Goal: Task Accomplishment & Management: Use online tool/utility

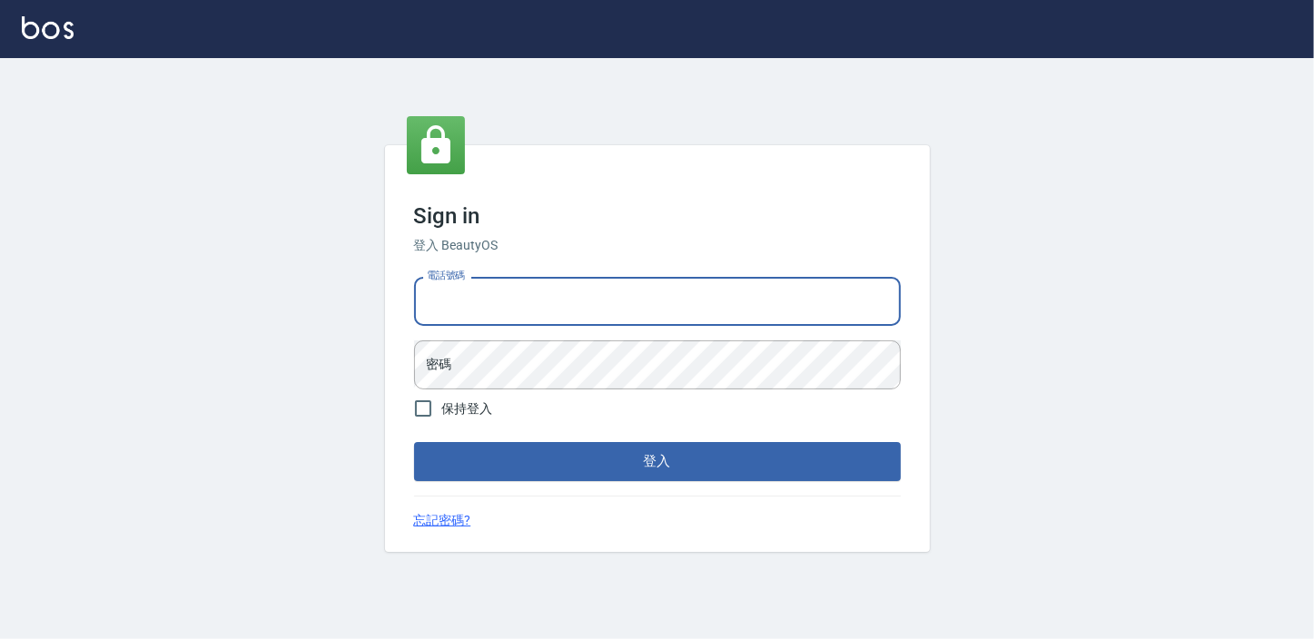
click at [461, 280] on div "電話號碼 電話號碼" at bounding box center [657, 301] width 487 height 49
type input "29577977"
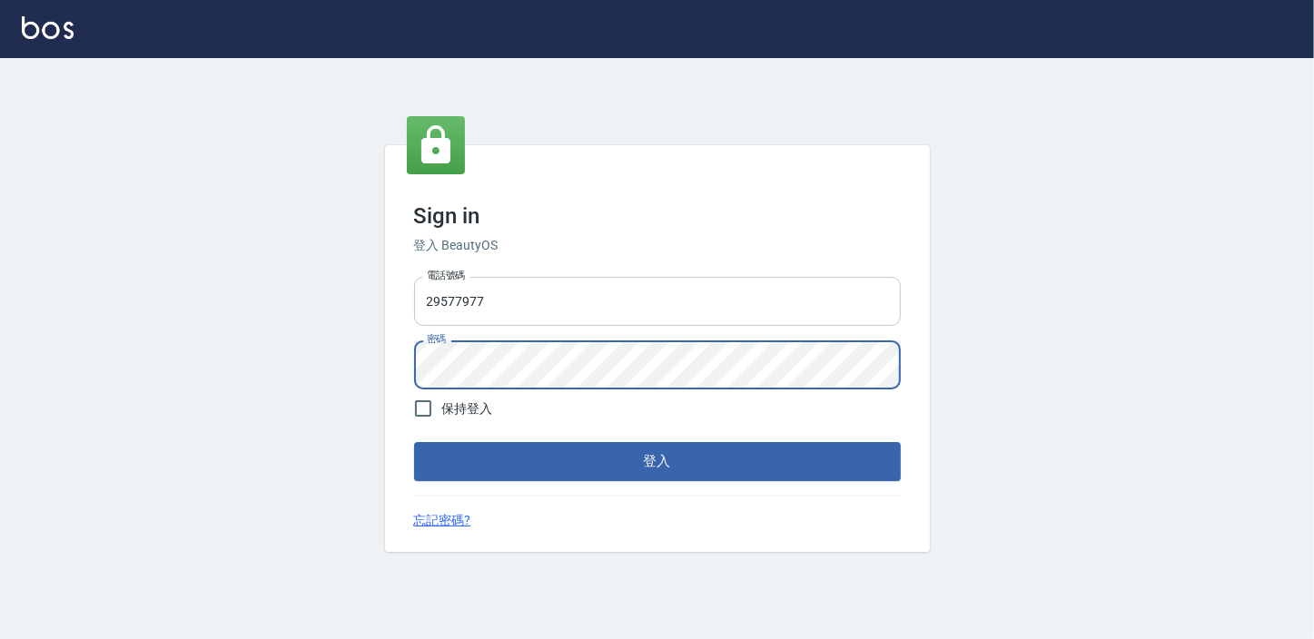
click at [414, 442] on button "登入" at bounding box center [657, 461] width 487 height 38
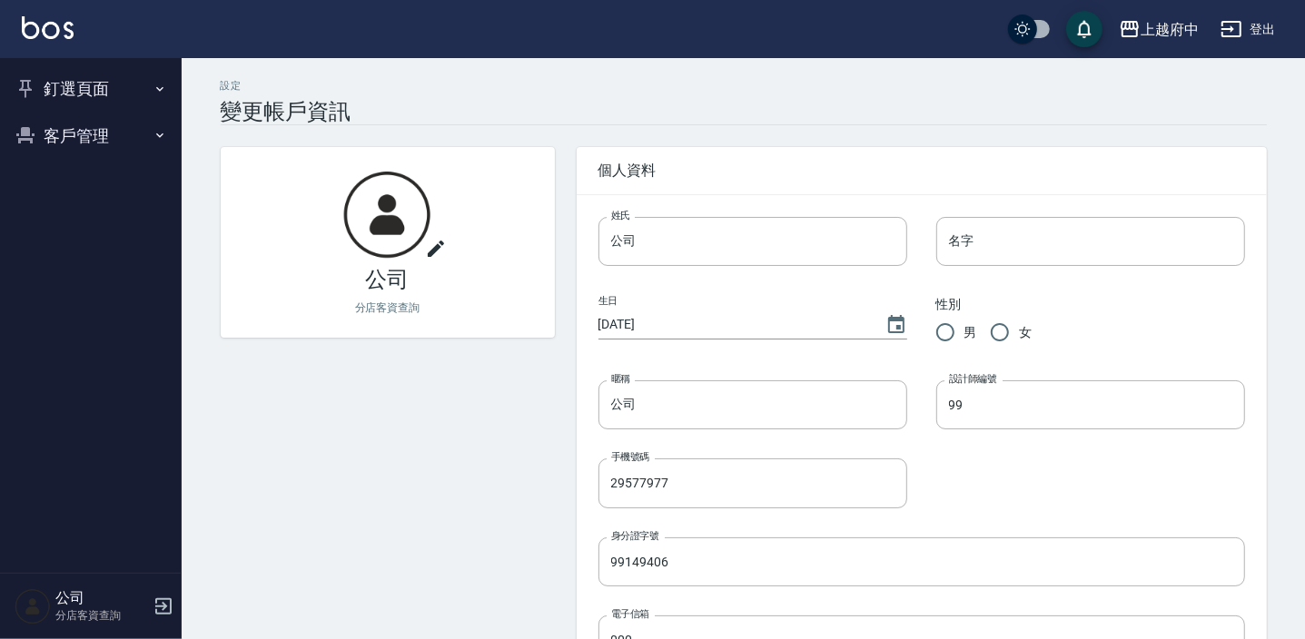
click at [151, 600] on div "公司 分店客資查詢" at bounding box center [91, 606] width 182 height 65
click at [162, 604] on icon "button" at bounding box center [164, 607] width 22 height 22
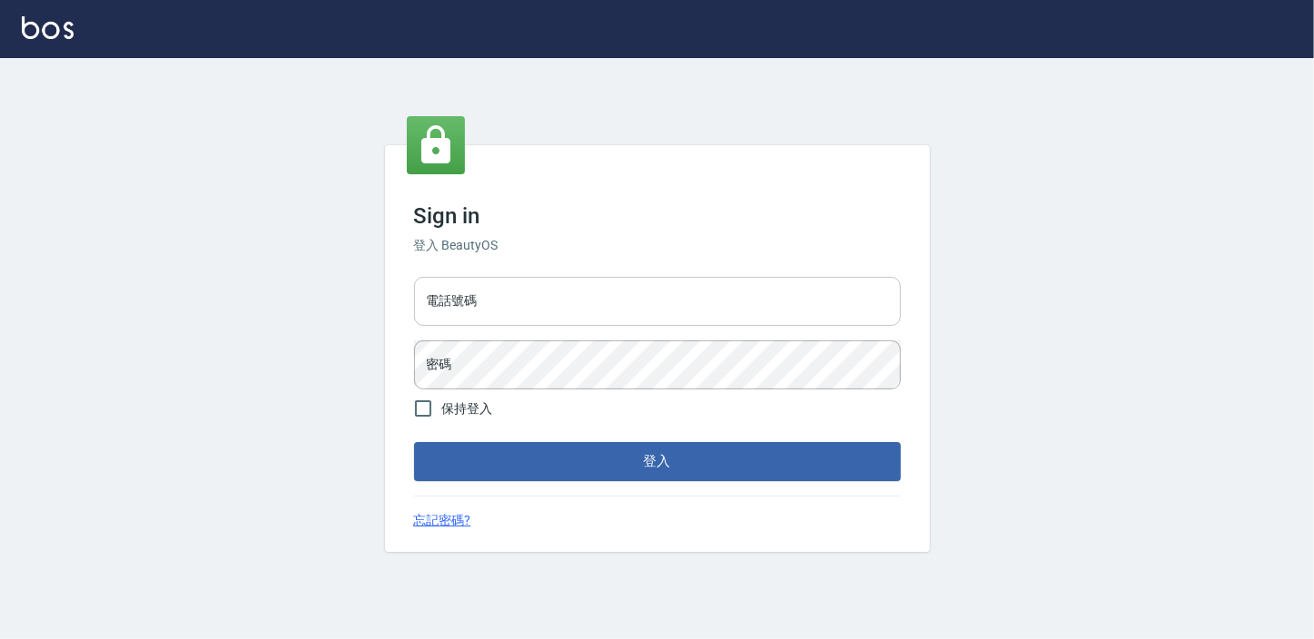
click at [553, 287] on input "電話號碼" at bounding box center [657, 301] width 487 height 49
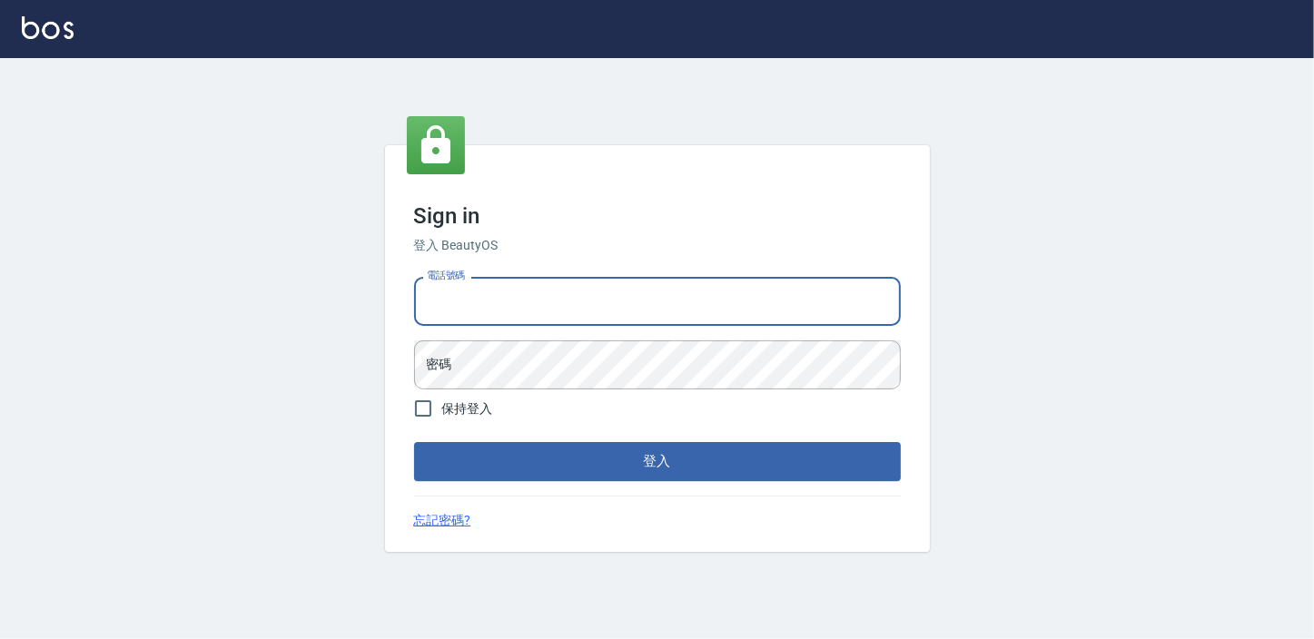
type input "29577977"
click at [491, 300] on input "29577977" at bounding box center [657, 301] width 487 height 49
click at [490, 300] on input "電話號碼" at bounding box center [657, 301] width 487 height 49
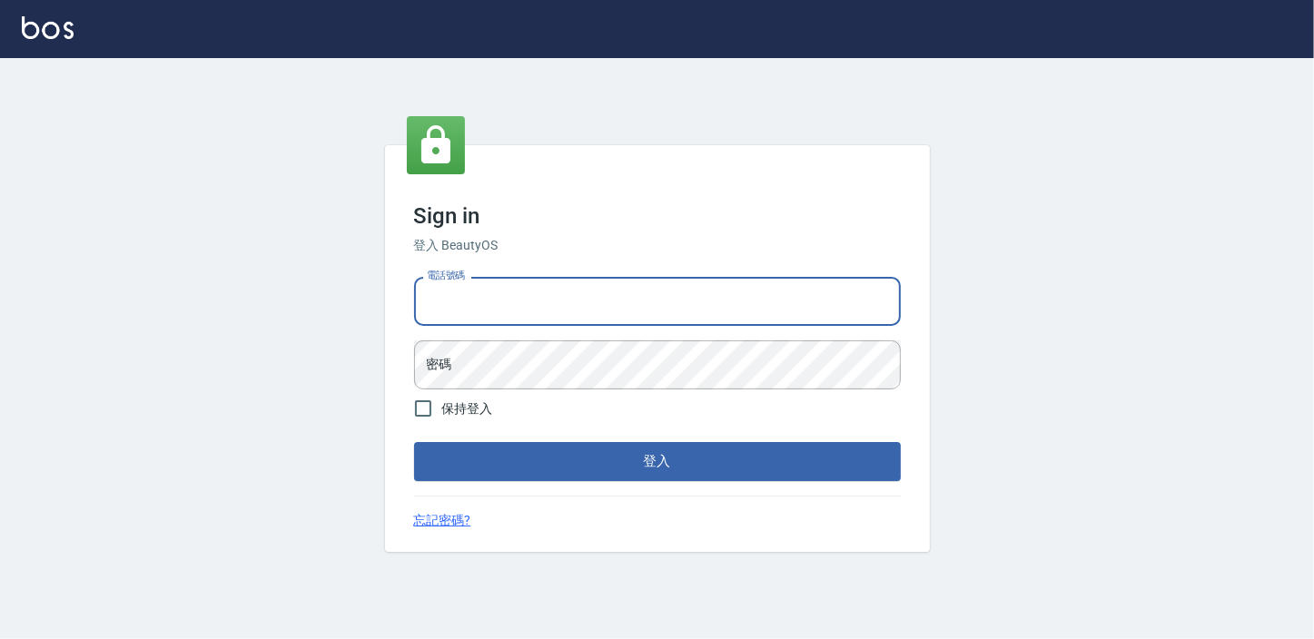
type input "29577977"
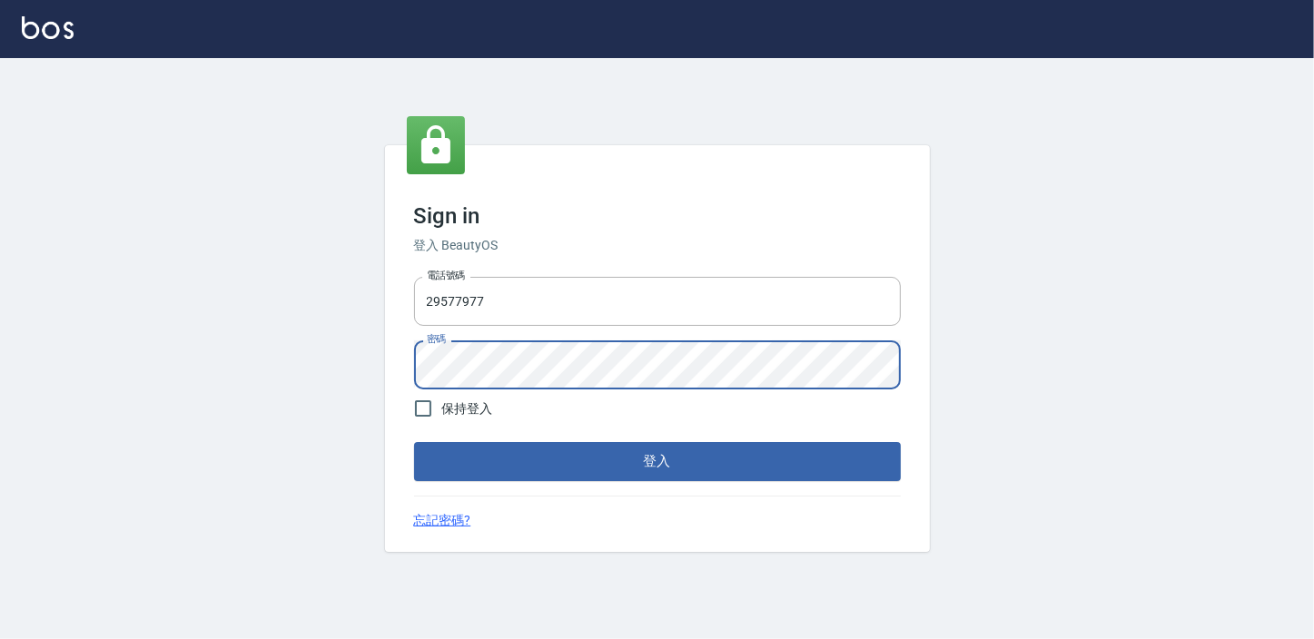
click at [414, 442] on button "登入" at bounding box center [657, 461] width 487 height 38
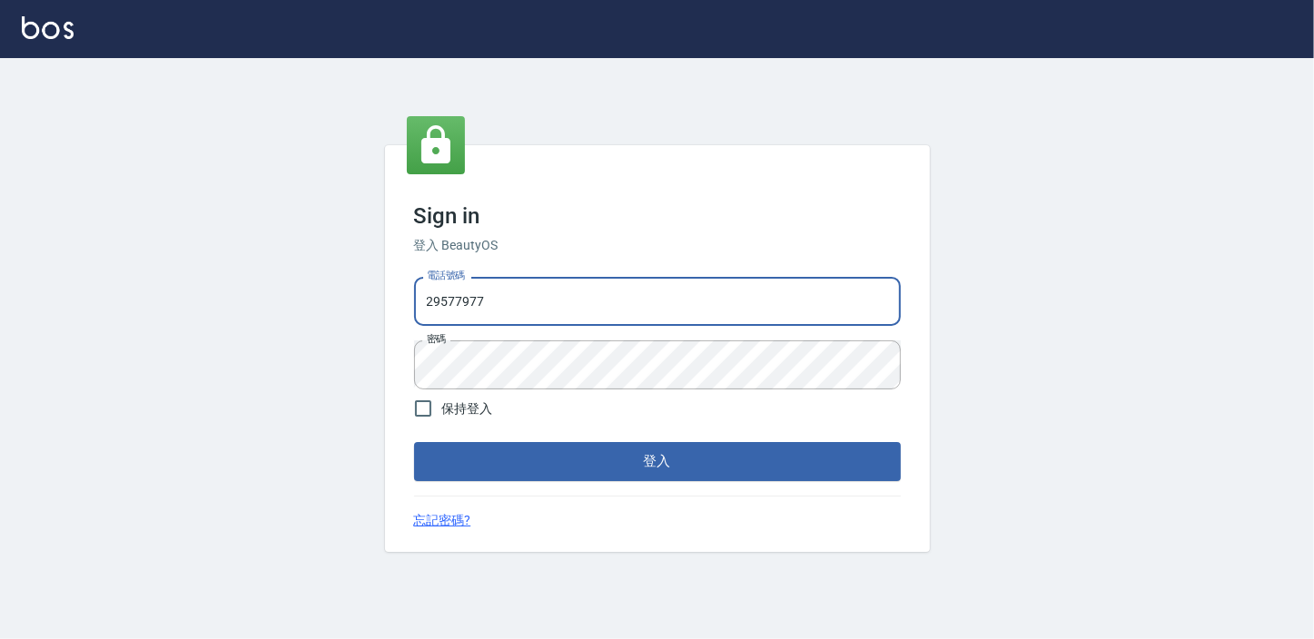
click at [541, 293] on input "29577977" at bounding box center [657, 301] width 487 height 49
click at [542, 293] on input "29577977" at bounding box center [657, 301] width 487 height 49
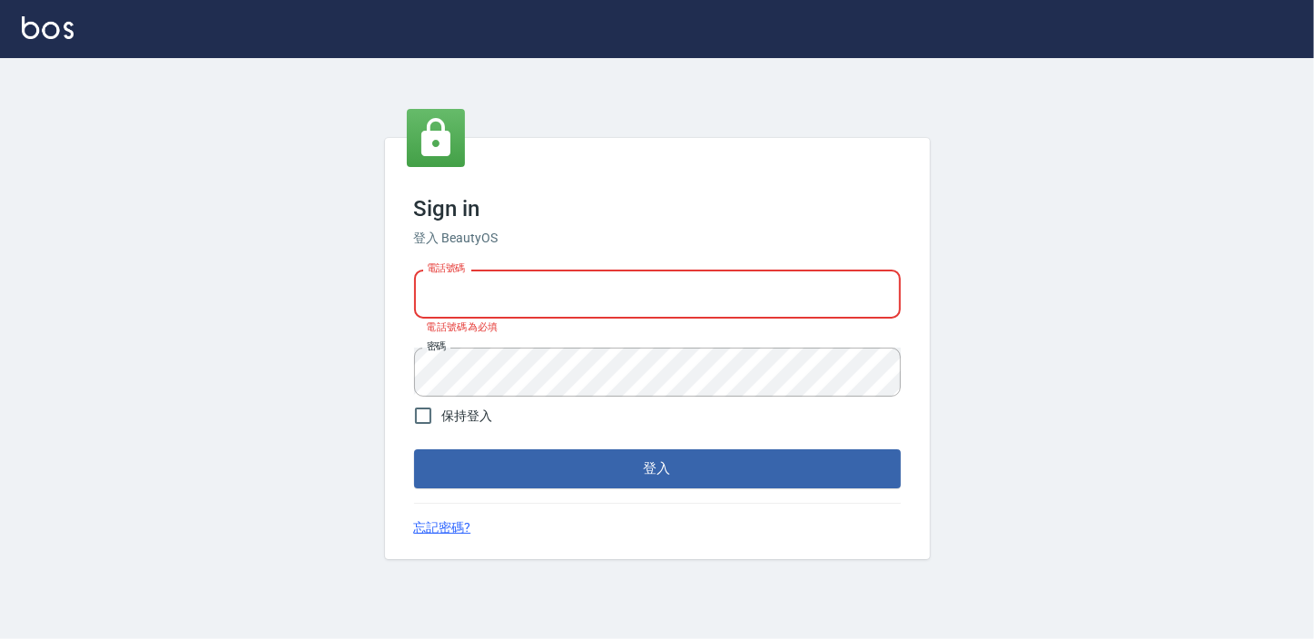
click at [542, 293] on input "電話號碼" at bounding box center [657, 294] width 487 height 49
click at [381, 361] on div "Sign in 登入 BeautyOS 電話號碼 電話號碼 電話號碼為必填 密碼 密碼 保持登入 登入 忘記密碼?" at bounding box center [657, 348] width 1314 height 581
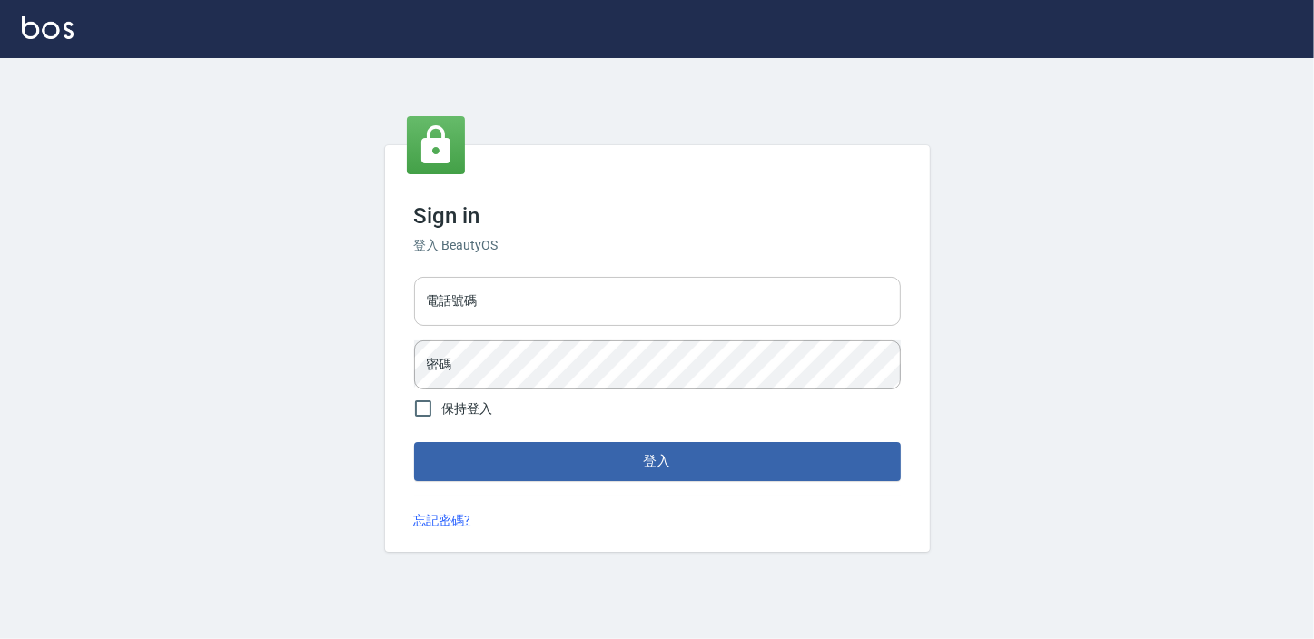
click at [572, 296] on input "電話號碼" at bounding box center [657, 301] width 487 height 49
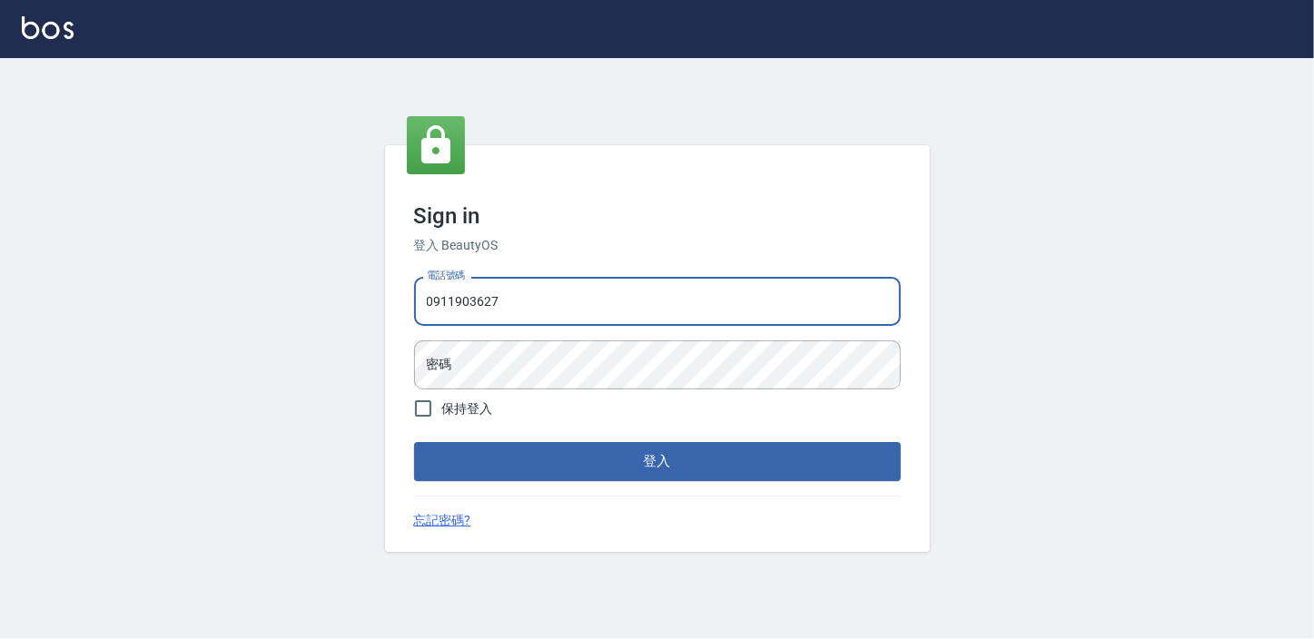
type input "0911903627"
click at [414, 442] on button "登入" at bounding box center [657, 461] width 487 height 38
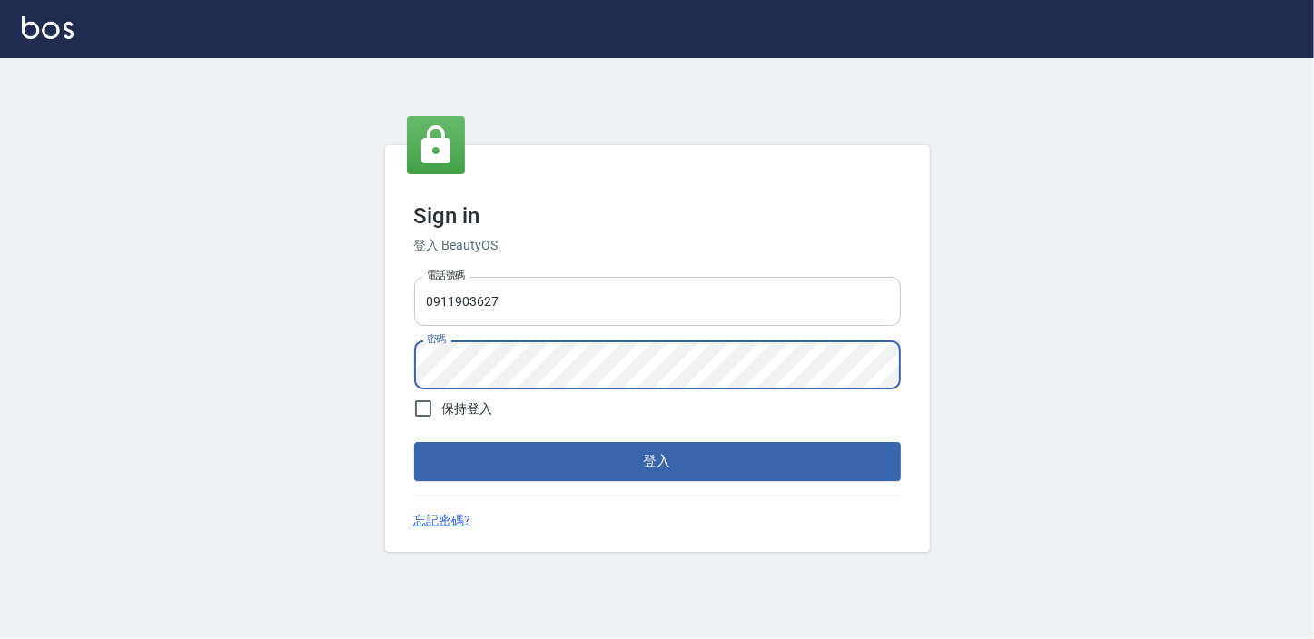
click at [414, 442] on button "登入" at bounding box center [657, 461] width 487 height 38
click at [371, 371] on div "Sign in 登入 BeautyOS 電話號碼 [PHONE_NUMBER] 電話號碼 密碼 密碼 保持登入 登入 忘記密碼?" at bounding box center [657, 348] width 1314 height 581
click at [414, 442] on button "登入" at bounding box center [657, 461] width 487 height 38
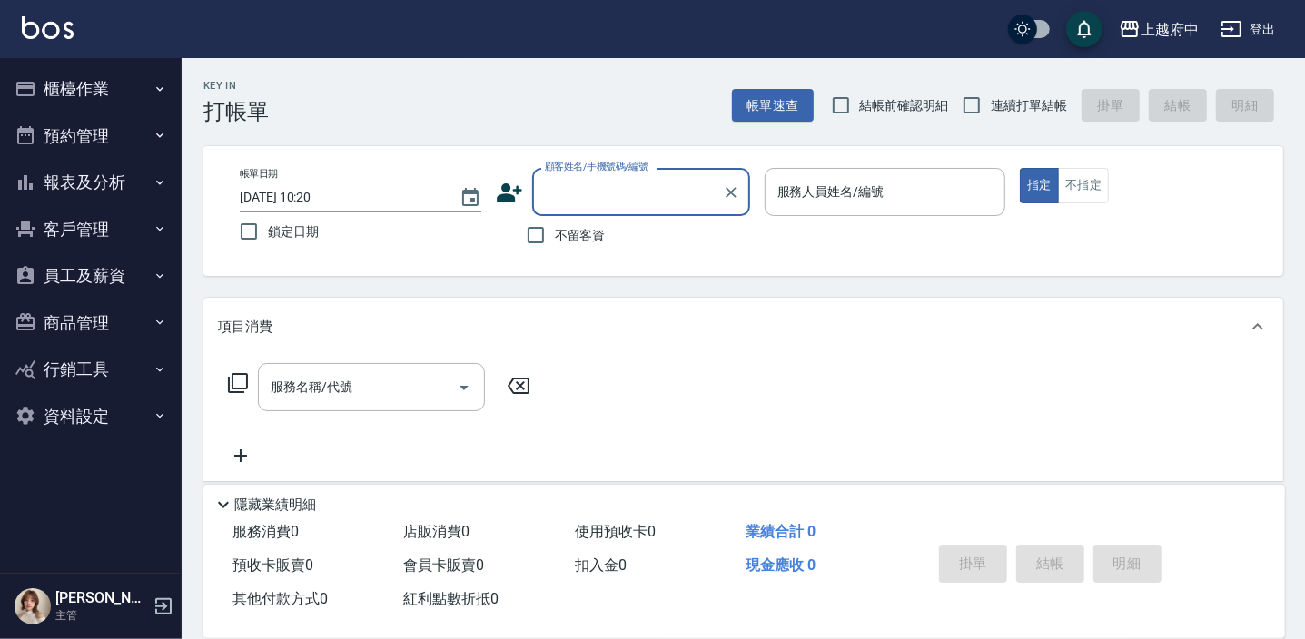
click at [128, 91] on button "櫃檯作業" at bounding box center [90, 88] width 167 height 47
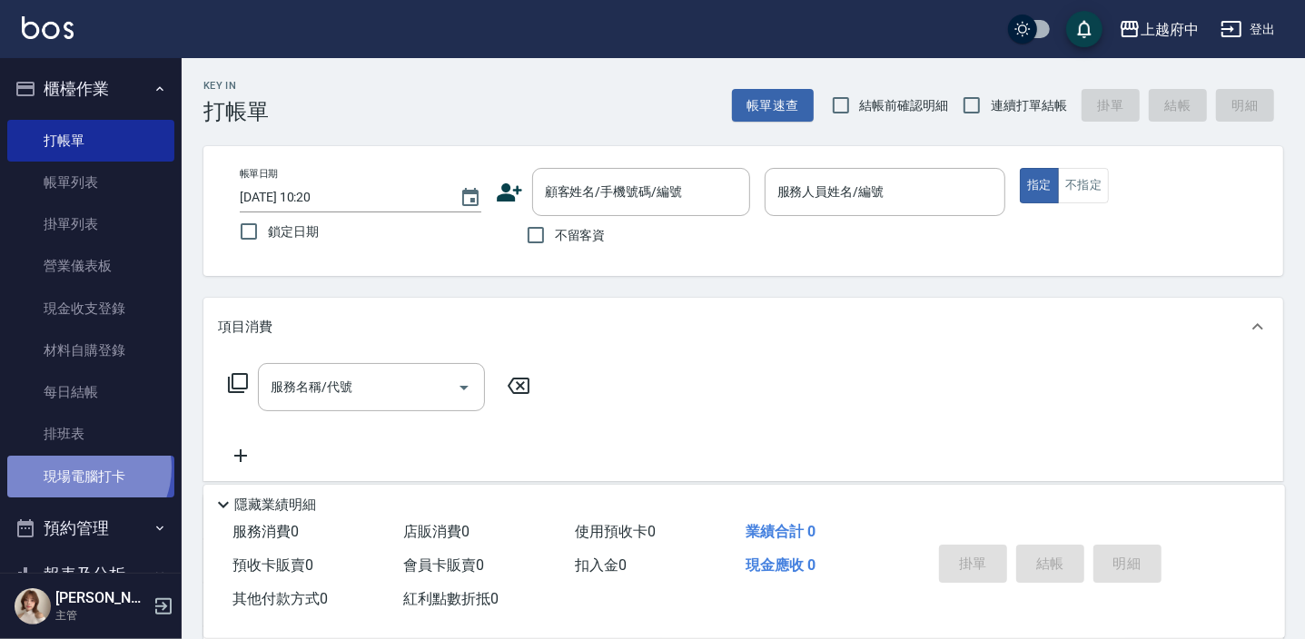
drag, startPoint x: 83, startPoint y: 468, endPoint x: 75, endPoint y: 481, distance: 15.4
click at [85, 467] on link "現場電腦打卡" at bounding box center [90, 477] width 167 height 42
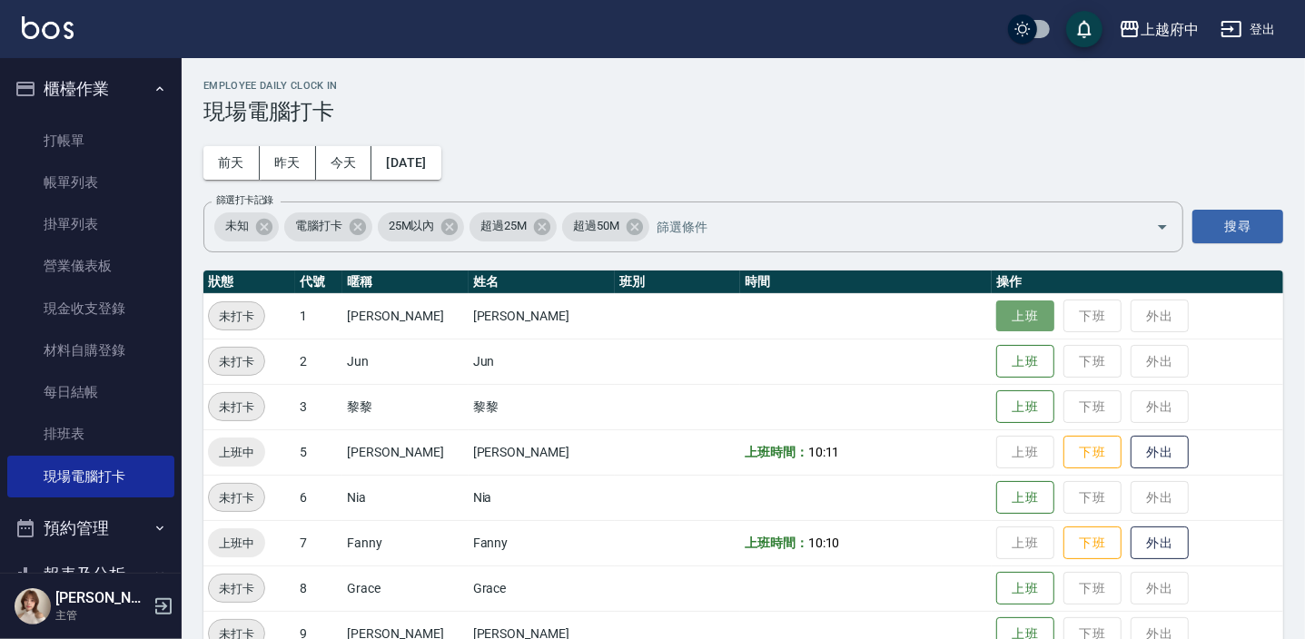
click at [1004, 309] on button "上班" at bounding box center [1025, 317] width 58 height 32
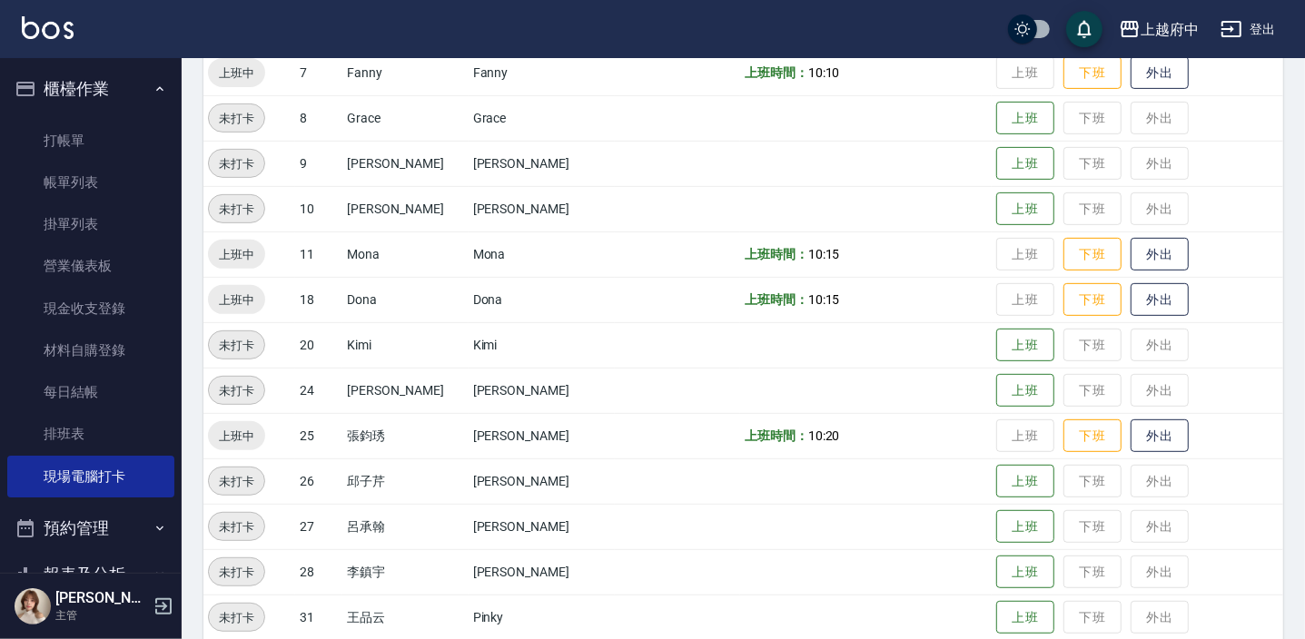
scroll to position [539, 0]
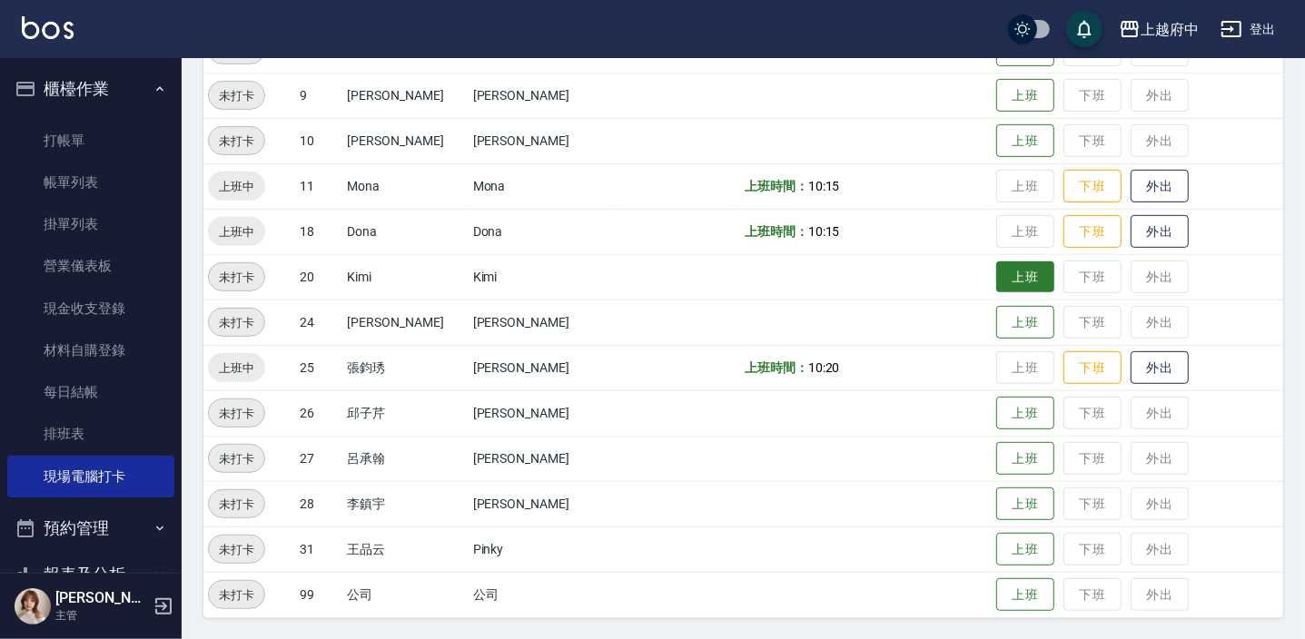
click at [1008, 284] on button "上班" at bounding box center [1025, 278] width 58 height 32
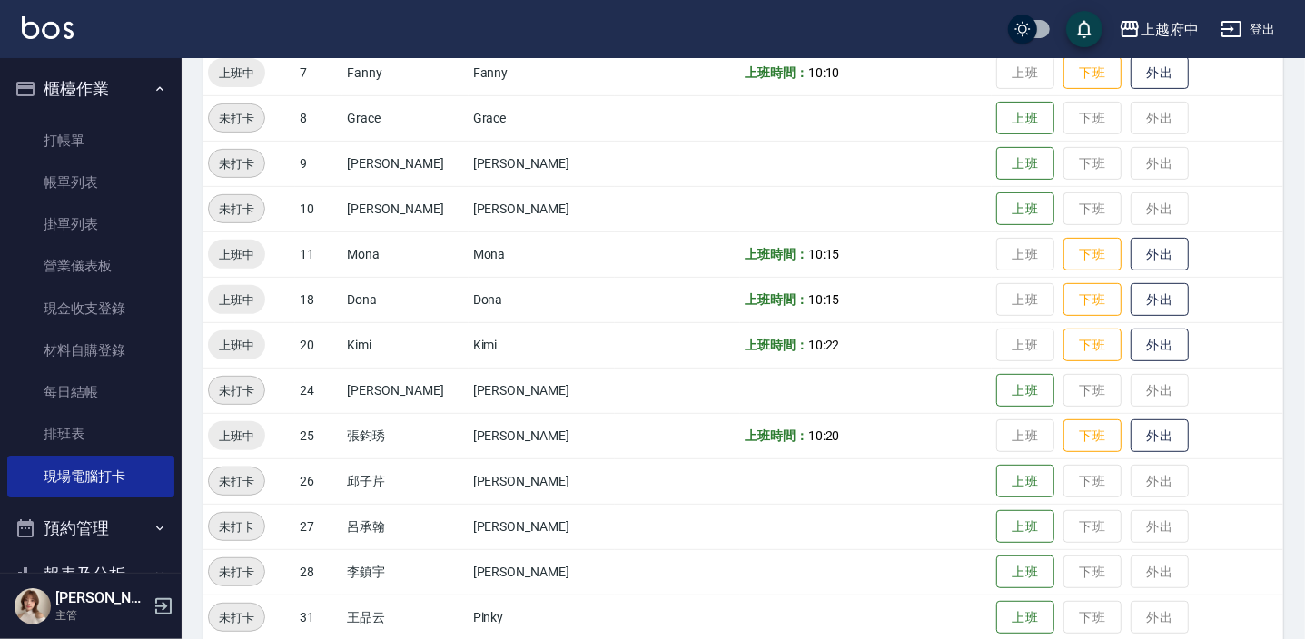
scroll to position [373, 0]
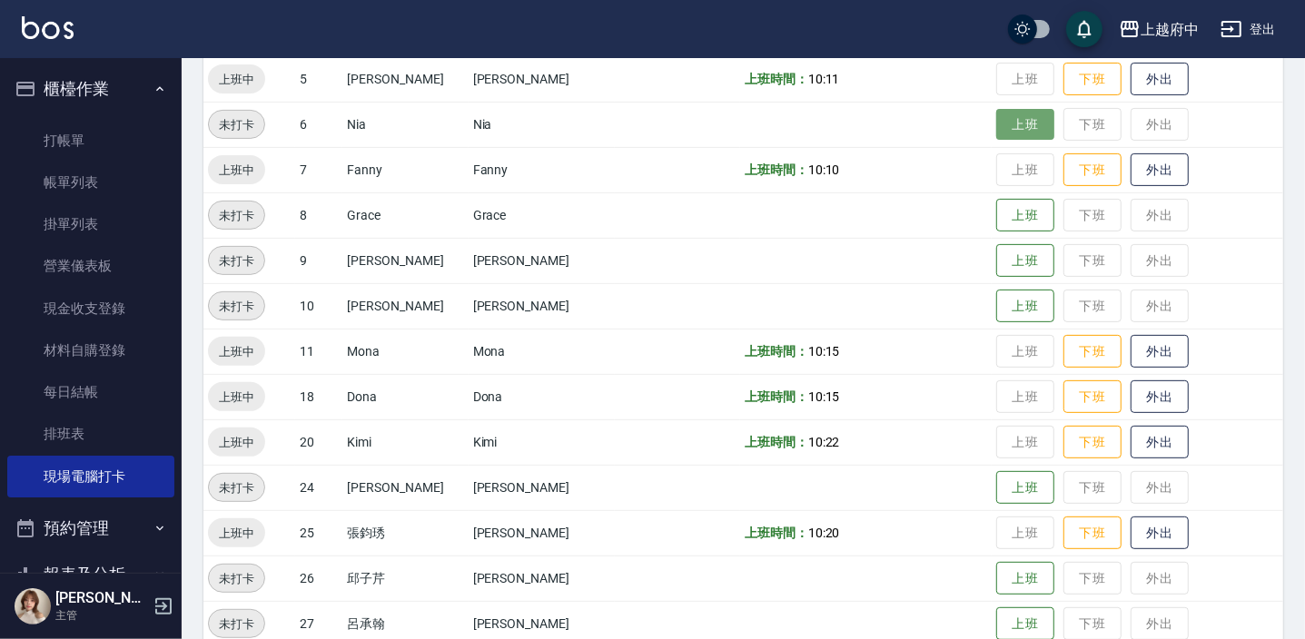
click at [1004, 124] on button "上班" at bounding box center [1025, 125] width 58 height 32
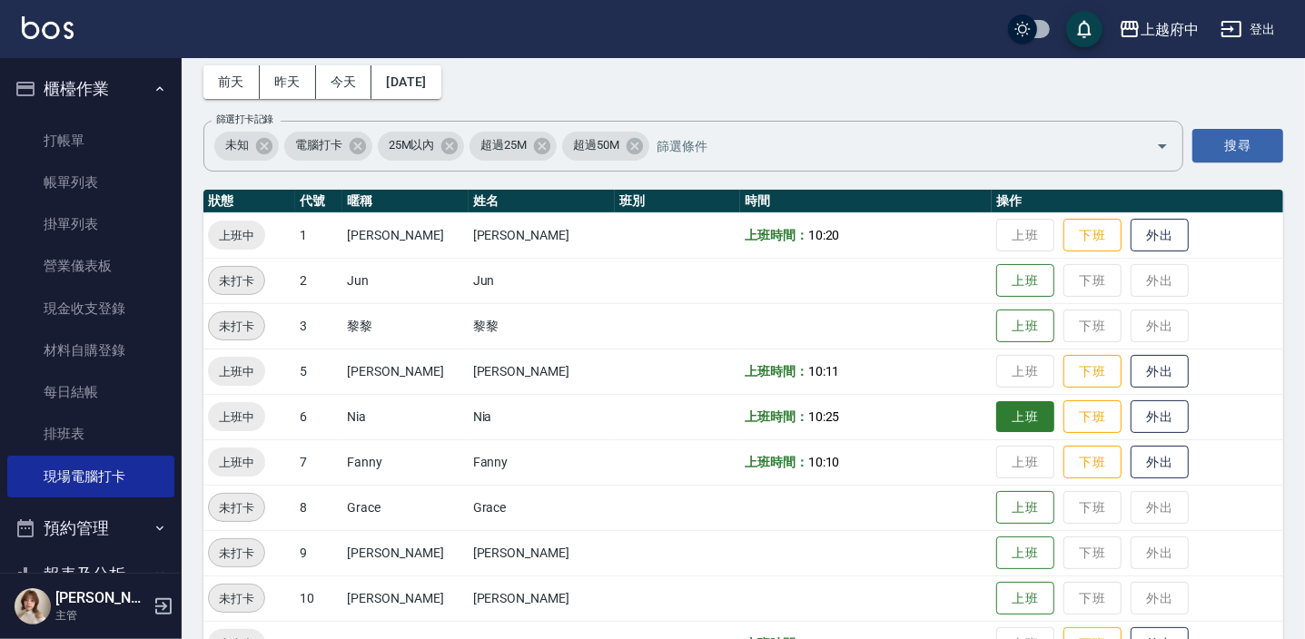
scroll to position [0, 0]
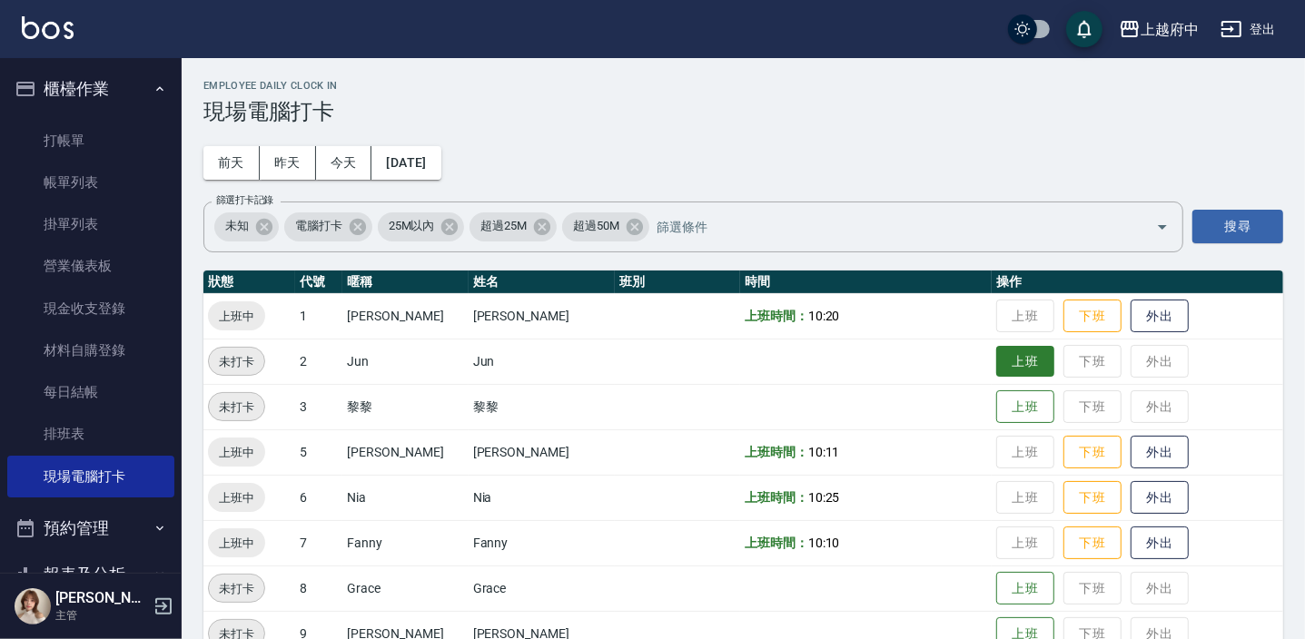
click at [1014, 364] on button "上班" at bounding box center [1025, 362] width 58 height 32
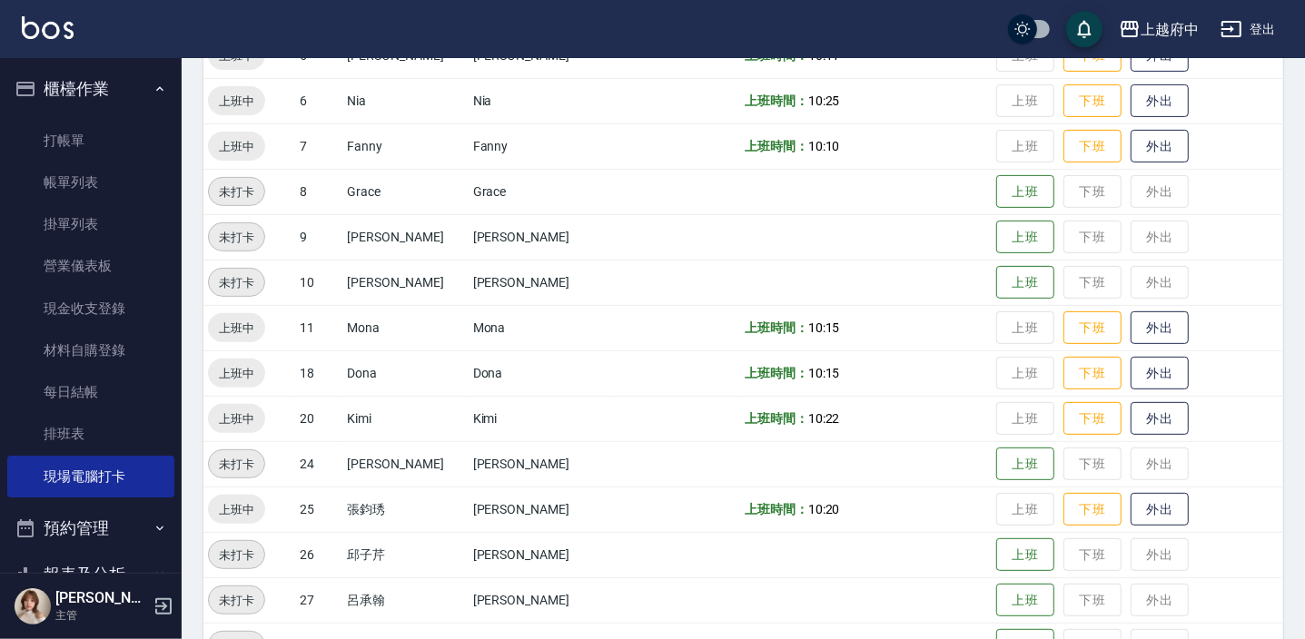
scroll to position [539, 0]
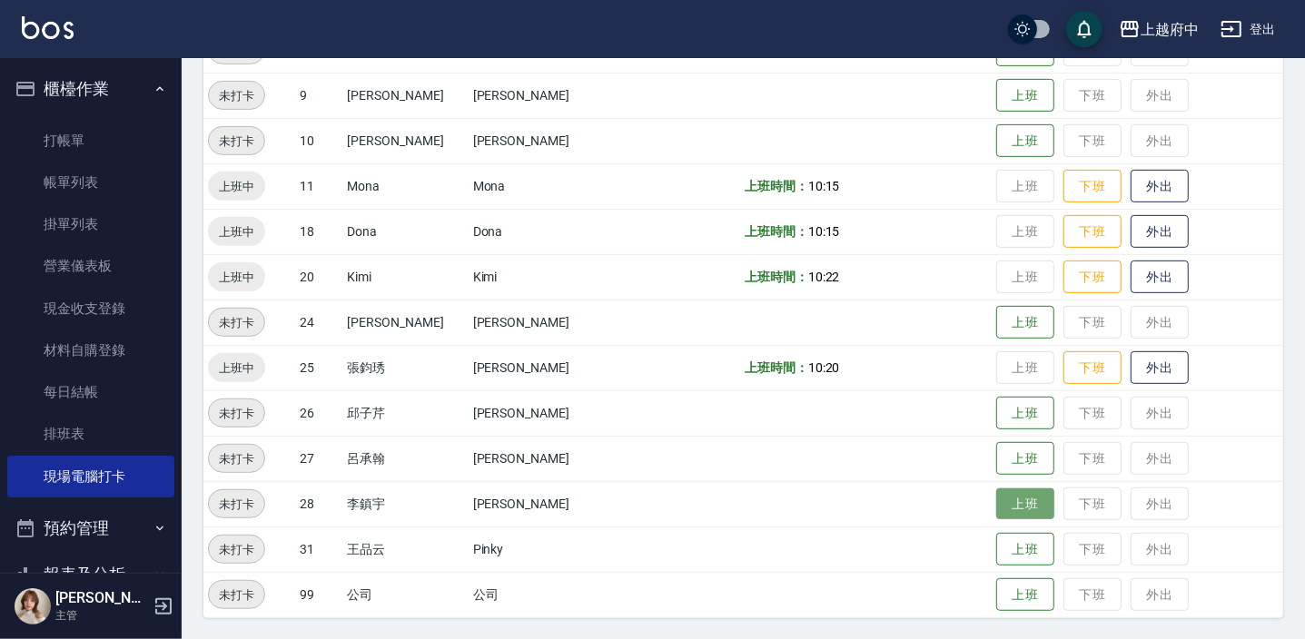
click at [996, 513] on button "上班" at bounding box center [1025, 505] width 58 height 32
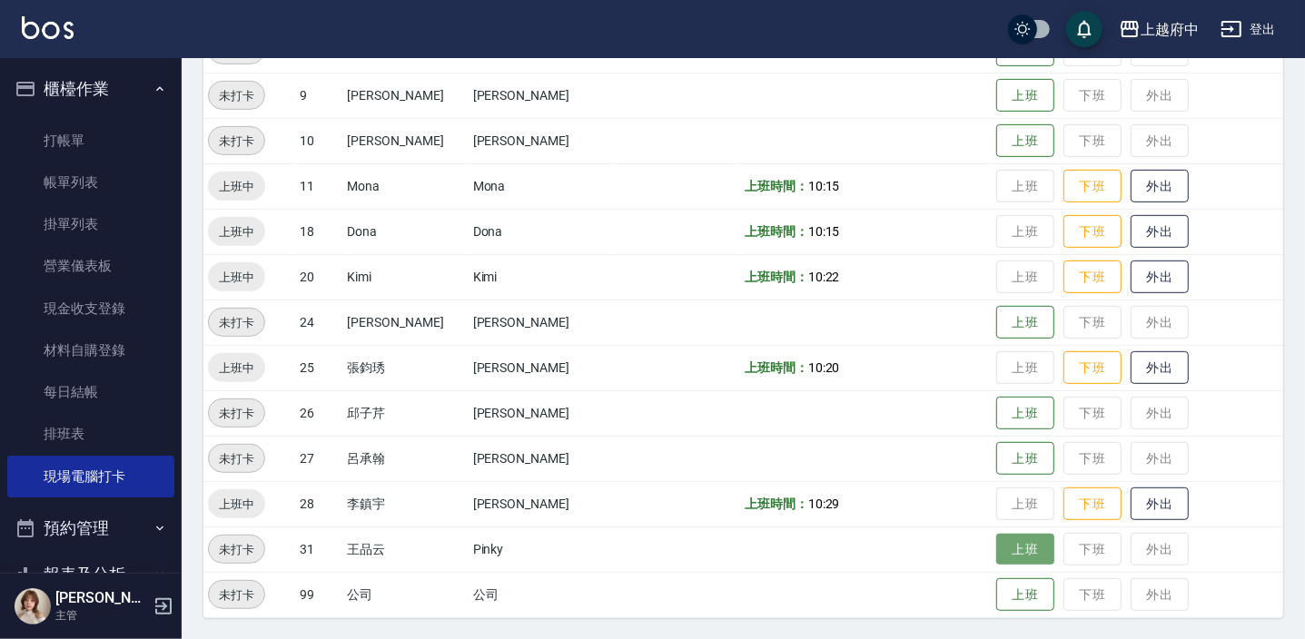
click at [996, 546] on button "上班" at bounding box center [1025, 550] width 58 height 32
